Goal: Information Seeking & Learning: Stay updated

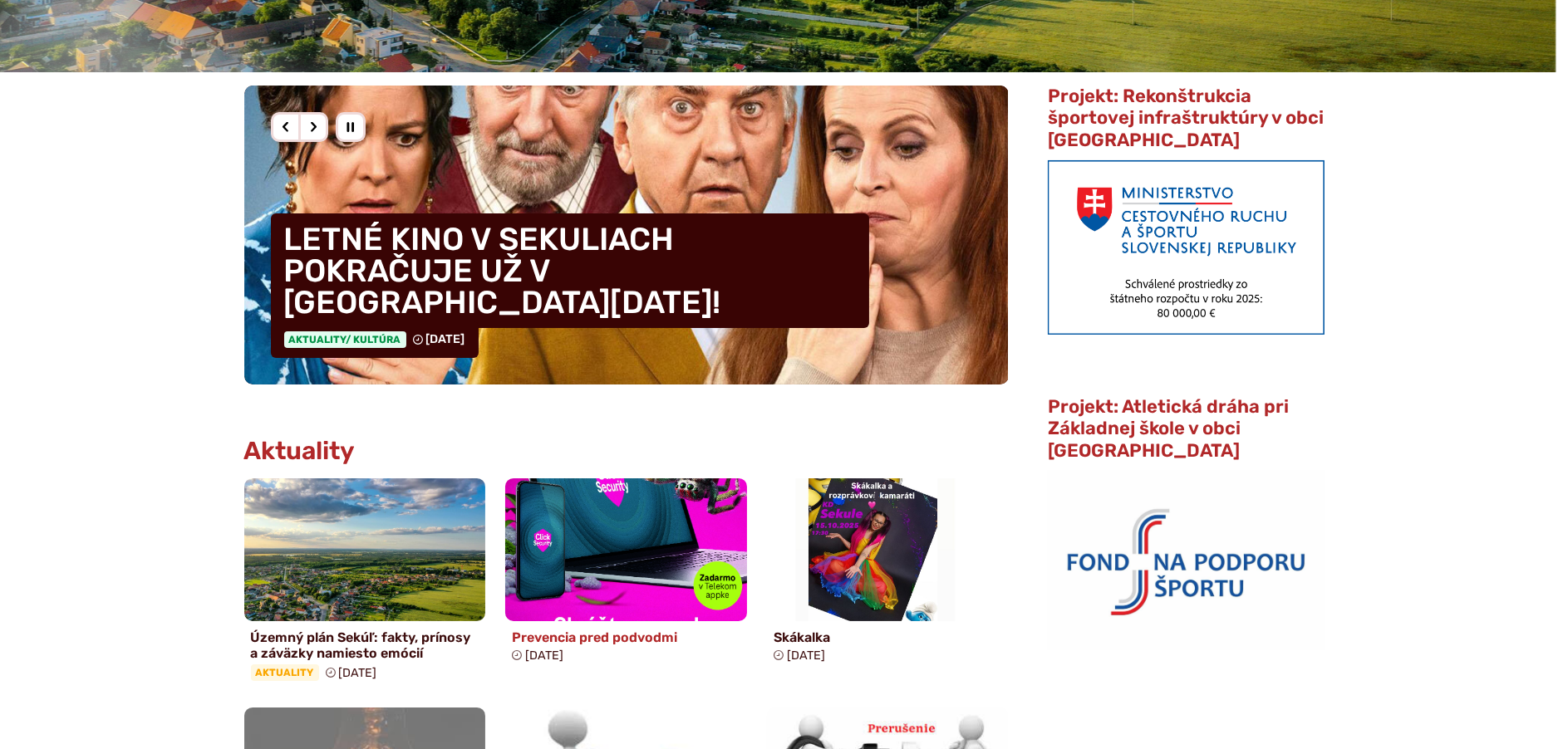
scroll to position [664, 0]
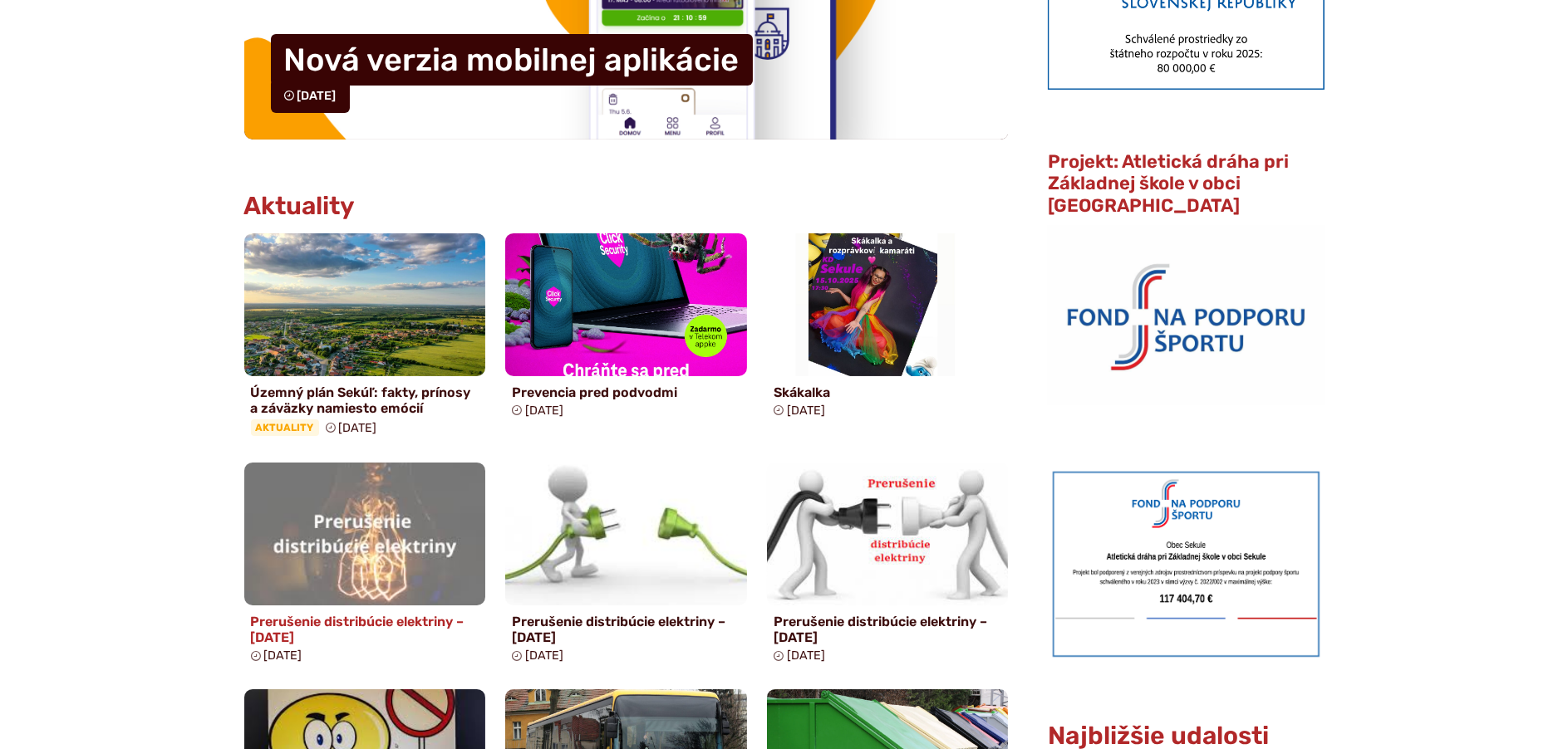
click at [279, 630] on h4 "Prerušenie distribúcie elektriny – [DATE]" at bounding box center [365, 629] width 228 height 32
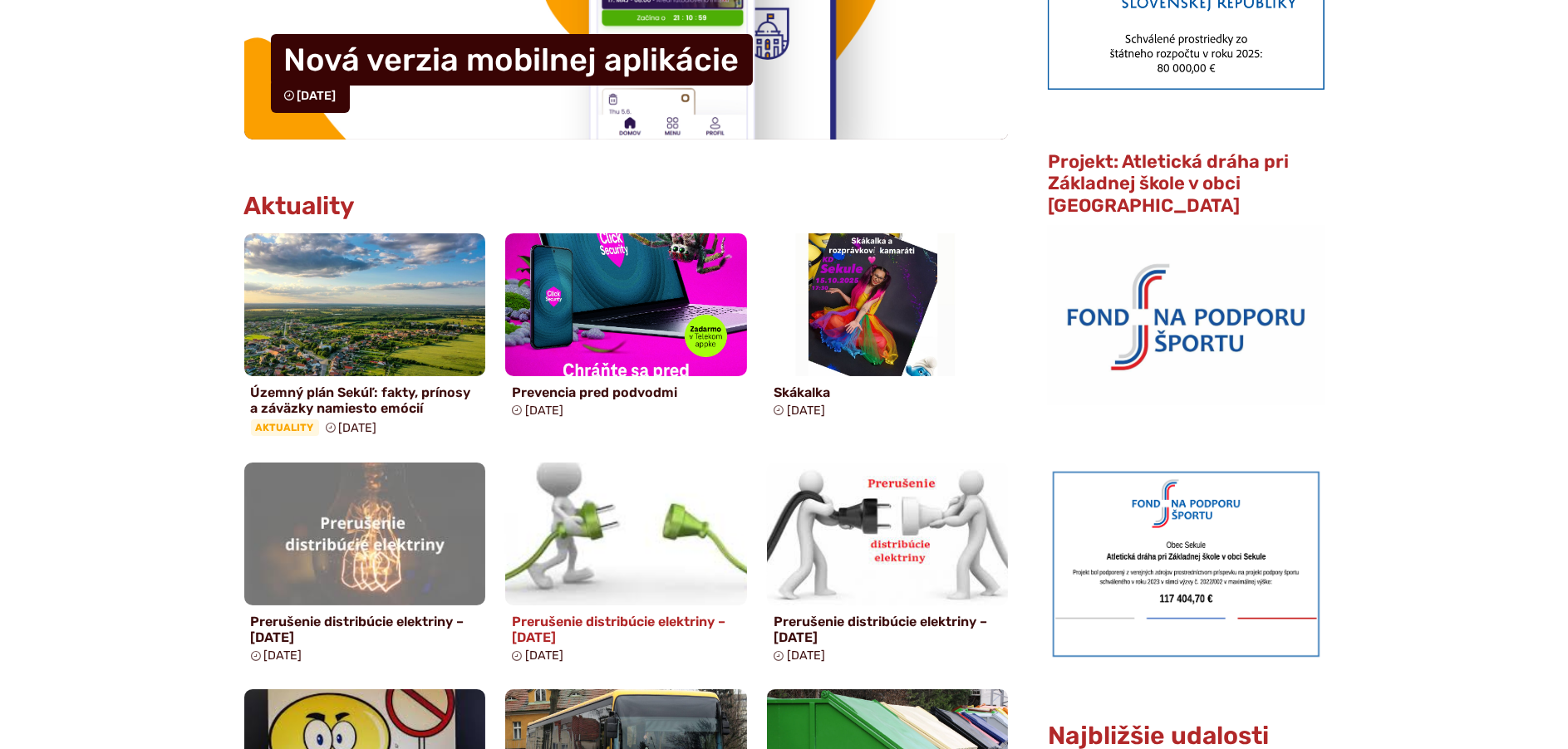
click at [572, 602] on img at bounding box center [625, 534] width 277 height 164
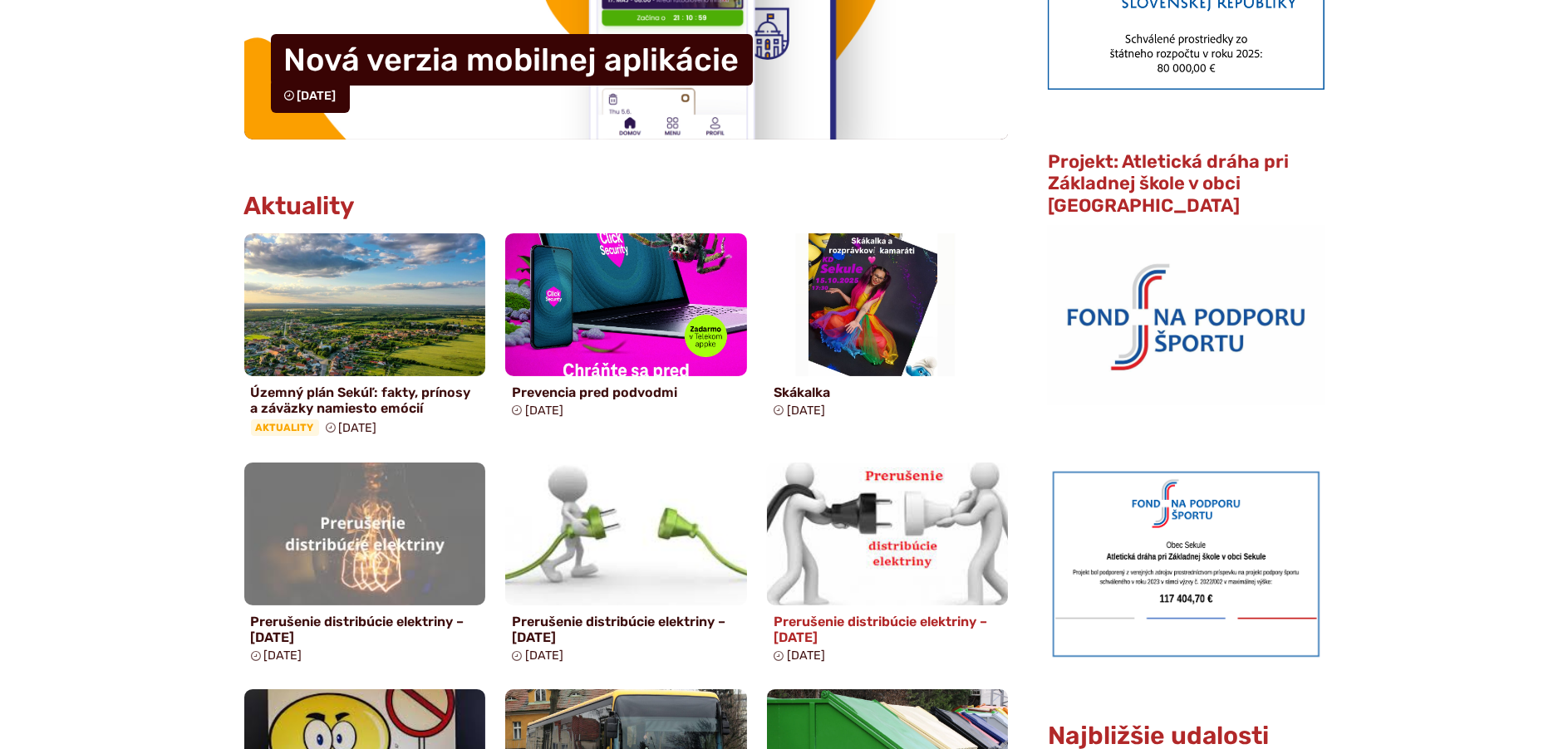
click at [851, 611] on link "Prerušenie distribúcie elektriny – [DATE] [DATE]" at bounding box center [888, 565] width 242 height 206
